Goal: Information Seeking & Learning: Check status

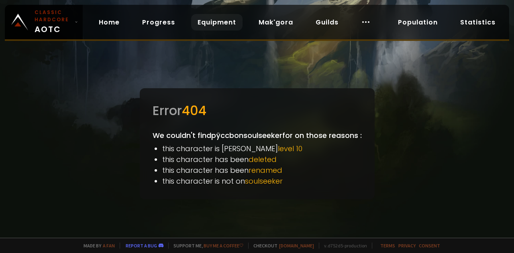
click at [206, 24] on link "Equipment" at bounding box center [216, 22] width 51 height 16
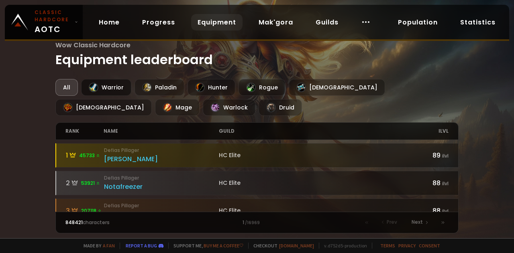
click at [113, 87] on div "Warrior" at bounding box center [106, 87] width 50 height 17
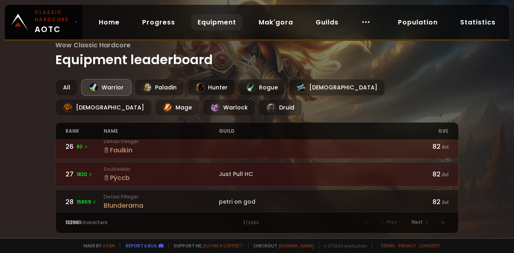
scroll to position [702, 0]
click at [132, 165] on small "Soulseeker" at bounding box center [161, 168] width 115 height 7
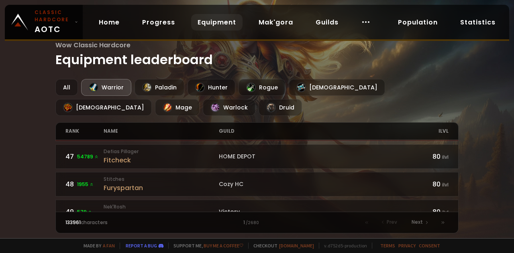
scroll to position [1303, 0]
